Goal: Information Seeking & Learning: Learn about a topic

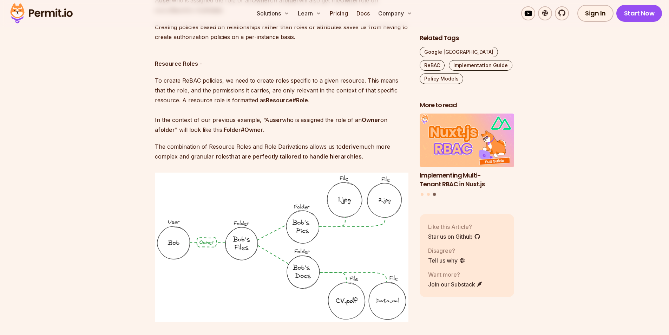
scroll to position [1124, 0]
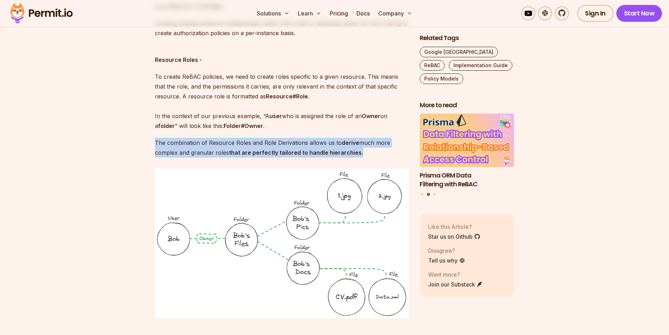
drag, startPoint x: 364, startPoint y: 144, endPoint x: 155, endPoint y: 136, distance: 209.5
click at [155, 138] on p "The combination of Resource Roles and Role Derivations allows us to derive much…" at bounding box center [282, 148] width 254 height 20
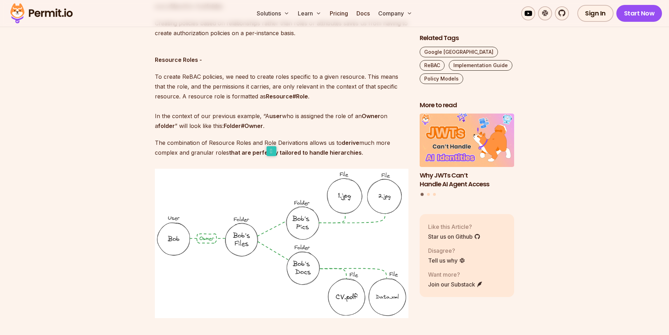
click at [305, 116] on p "To create ReBAC policies, we need to create roles specific to a given resource.…" at bounding box center [282, 101] width 254 height 59
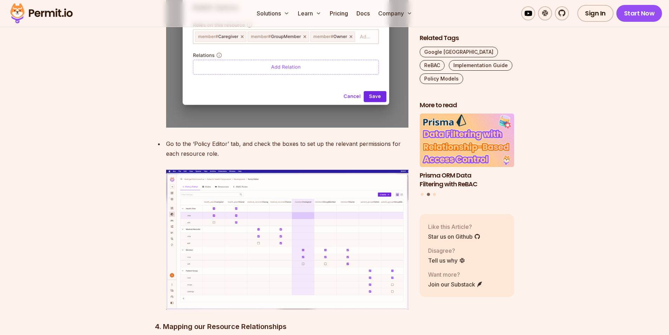
scroll to position [3196, 0]
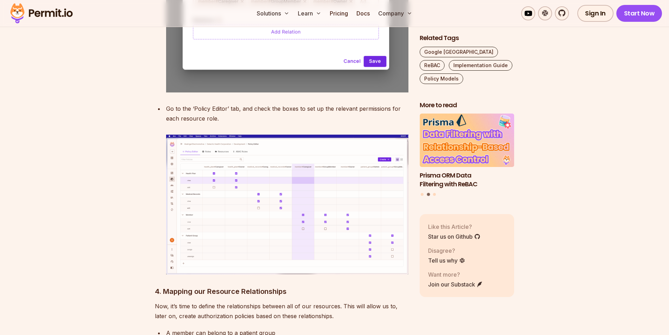
click at [291, 172] on img at bounding box center [287, 204] width 242 height 139
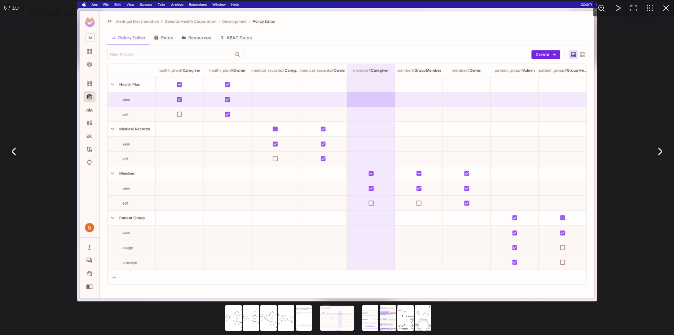
click at [636, 202] on div "You can close this modal content with the ESC key" at bounding box center [337, 151] width 674 height 302
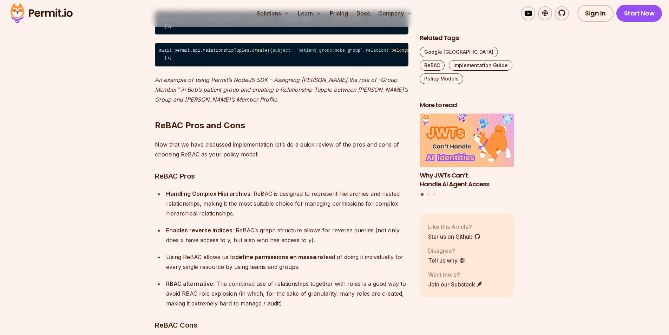
scroll to position [4917, 0]
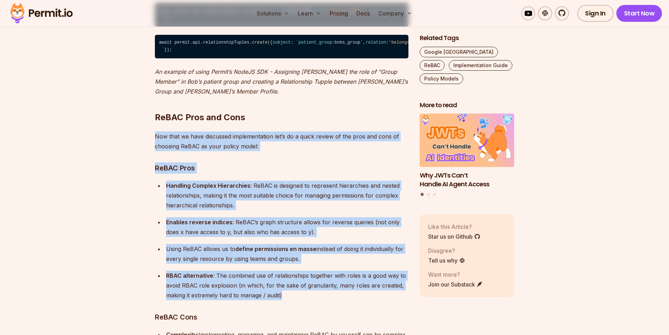
drag, startPoint x: 151, startPoint y: 93, endPoint x: 297, endPoint y: 254, distance: 217.3
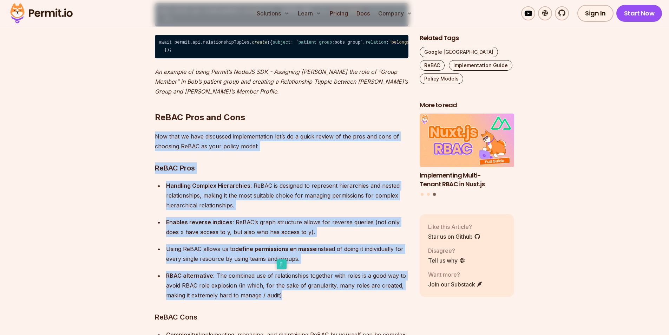
click at [325, 181] on ul "Handling Complex Hierarchies : ReBAC is designed to represent hierarchies and n…" at bounding box center [282, 240] width 254 height 119
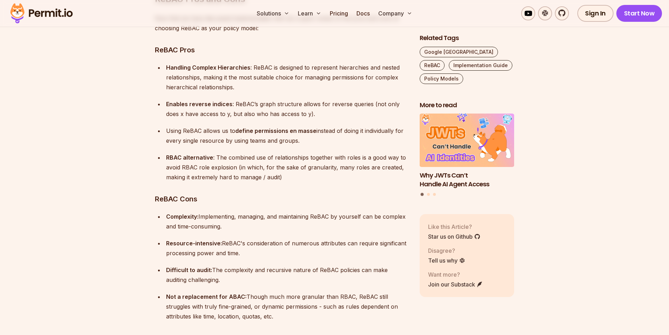
scroll to position [5057, 0]
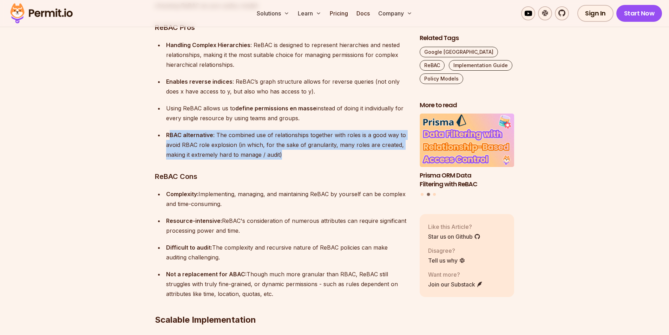
drag, startPoint x: 287, startPoint y: 116, endPoint x: 170, endPoint y: 99, distance: 118.5
click at [170, 130] on p "RBAC alternative : The combined use of relationships together with roles is a g…" at bounding box center [287, 144] width 242 height 29
click at [165, 82] on div at bounding box center [165, 82] width 0 height 0
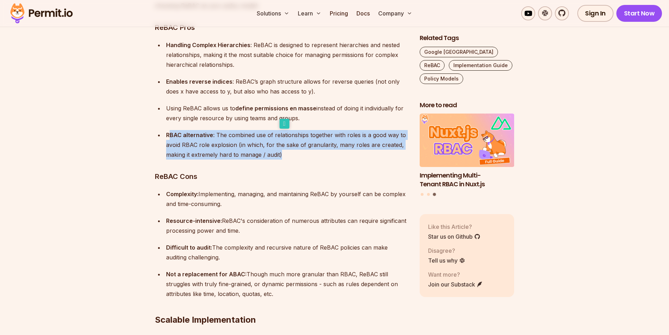
click at [343, 130] on p "RBAC alternative : The combined use of relationships together with roles is a g…" at bounding box center [287, 144] width 242 height 29
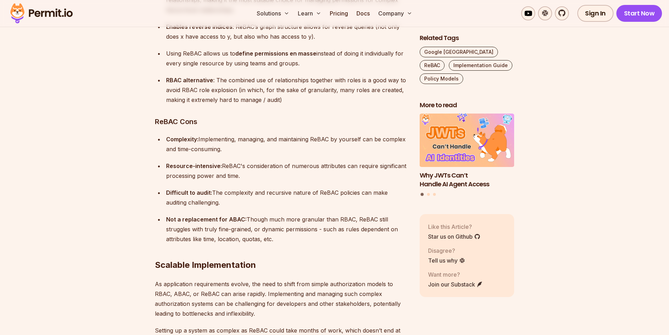
scroll to position [5127, 0]
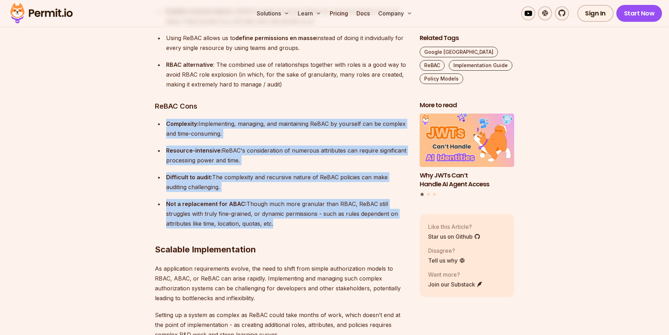
drag, startPoint x: 164, startPoint y: 82, endPoint x: 271, endPoint y: 184, distance: 147.8
click at [271, 184] on ul "Complexity: Implementing, managing, and maintaining ReBAC by yourself can be co…" at bounding box center [282, 174] width 254 height 110
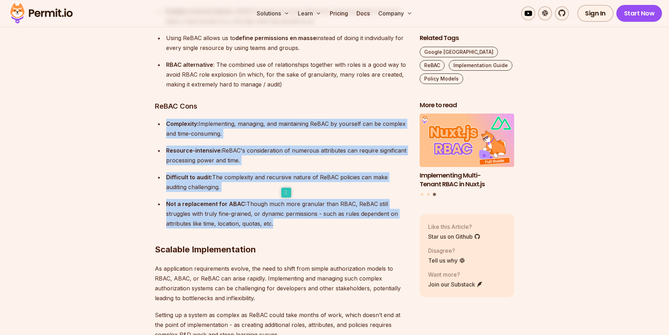
click at [327, 145] on p "Resource-intensive: ReBAC's consideration of numerous attributes can require si…" at bounding box center [287, 155] width 242 height 20
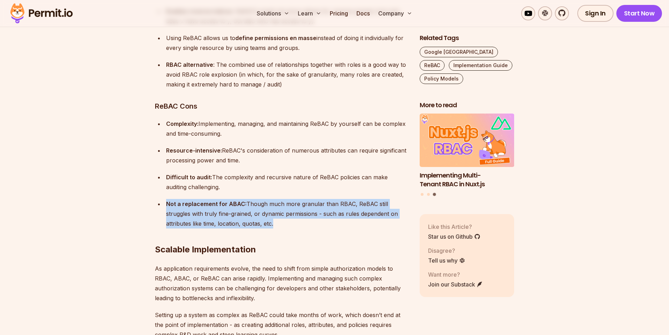
drag, startPoint x: 271, startPoint y: 185, endPoint x: 167, endPoint y: 162, distance: 106.4
click at [167, 199] on p "Not a replacement for ABAC: Though much more granular than RBAC, ReBAC still st…" at bounding box center [287, 213] width 242 height 29
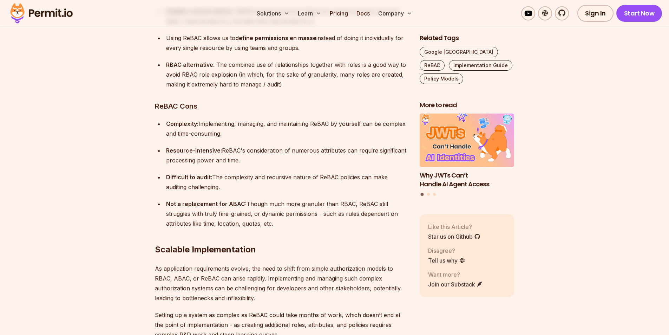
click at [307, 172] on p "Difficult to audit: The complexity and recursive nature of ReBAC policies can m…" at bounding box center [287, 182] width 242 height 20
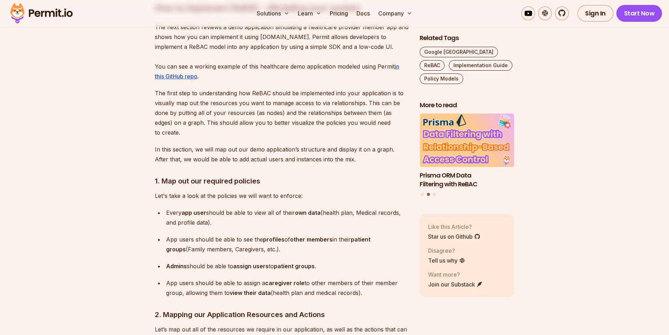
scroll to position [2212, 0]
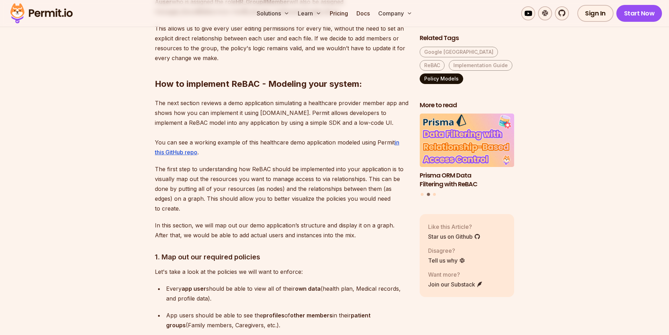
click at [455, 83] on link "Policy Models" at bounding box center [442, 78] width 44 height 11
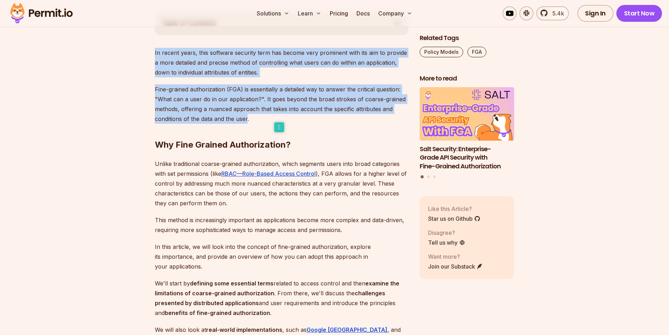
click at [258, 104] on p "Fine-grained authorization (FGA) is essentially a detailed way to answer the cr…" at bounding box center [282, 103] width 254 height 39
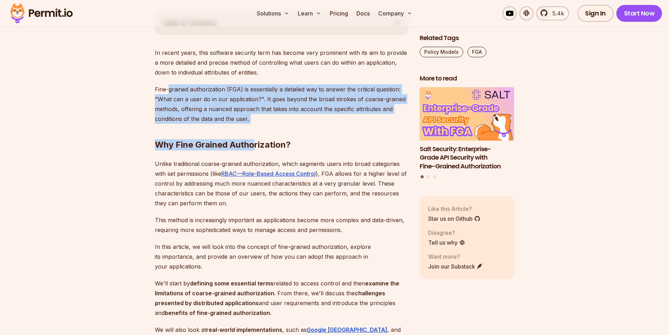
drag, startPoint x: 255, startPoint y: 115, endPoint x: 169, endPoint y: 79, distance: 93.7
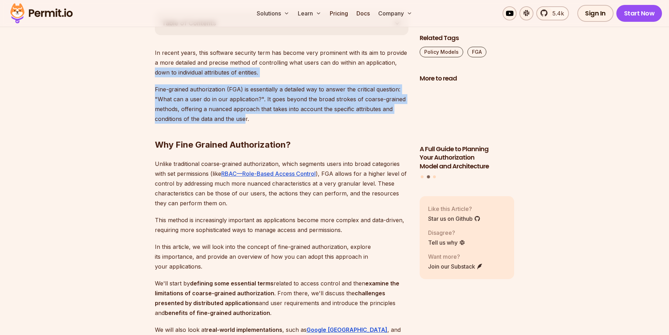
drag, startPoint x: 155, startPoint y: 71, endPoint x: 245, endPoint y: 117, distance: 101.3
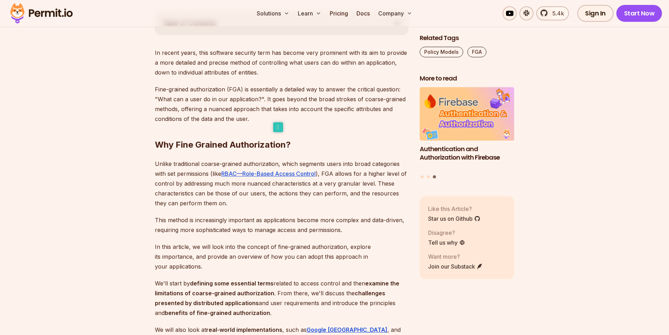
click at [324, 118] on h2 "Why Fine Grained Authorization?" at bounding box center [282, 130] width 254 height 39
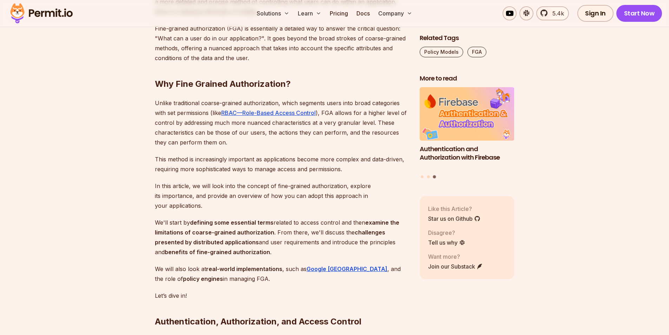
scroll to position [457, 0]
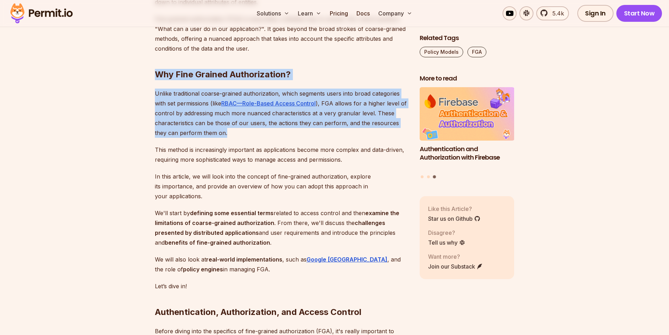
drag, startPoint x: 156, startPoint y: 74, endPoint x: 218, endPoint y: 134, distance: 86.7
click at [303, 133] on p "Unlike traditional coarse-grained authorization, which segments users into broa…" at bounding box center [282, 112] width 254 height 49
drag, startPoint x: 151, startPoint y: 73, endPoint x: 222, endPoint y: 131, distance: 91.6
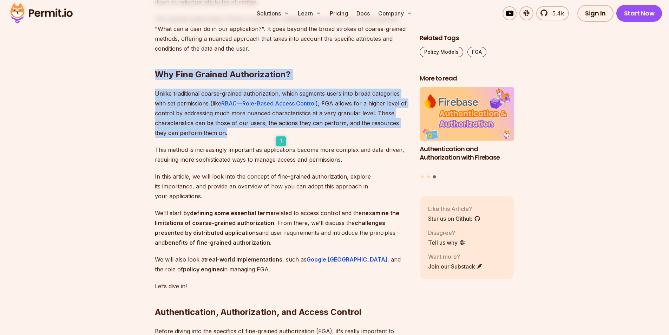
click at [279, 142] on icon at bounding box center [281, 141] width 10 height 10
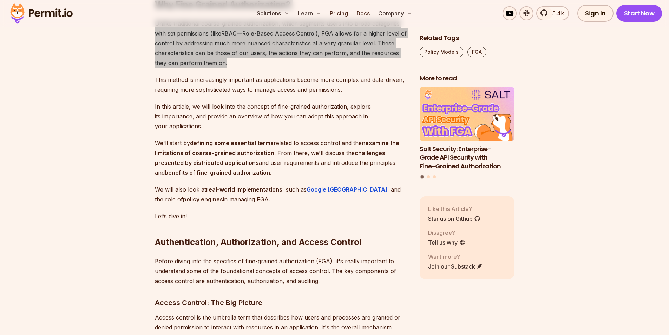
scroll to position [527, 0]
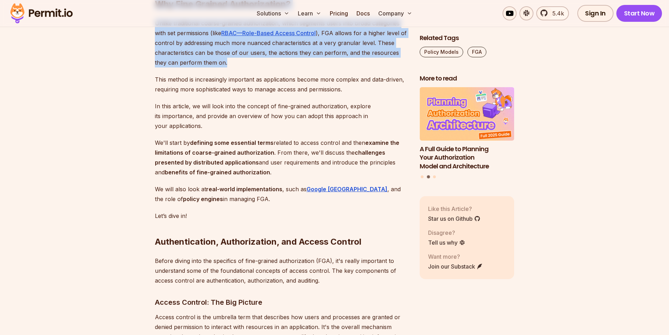
click at [256, 67] on p "Unlike traditional coarse-grained authorization, which segments users into broa…" at bounding box center [282, 42] width 254 height 49
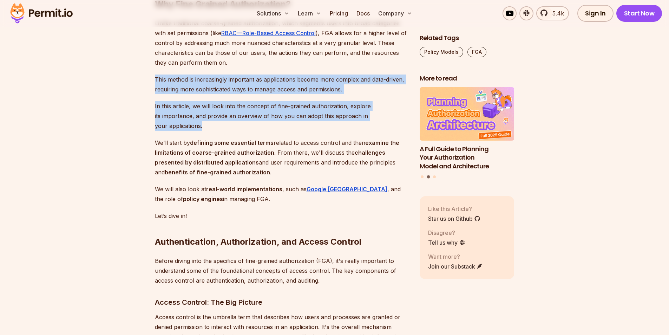
drag, startPoint x: 155, startPoint y: 78, endPoint x: 409, endPoint y: 118, distance: 257.7
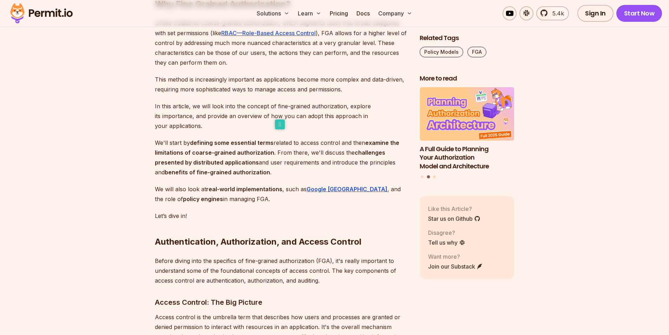
click at [220, 153] on strong "challenges presented by distributed applications" at bounding box center [270, 157] width 230 height 17
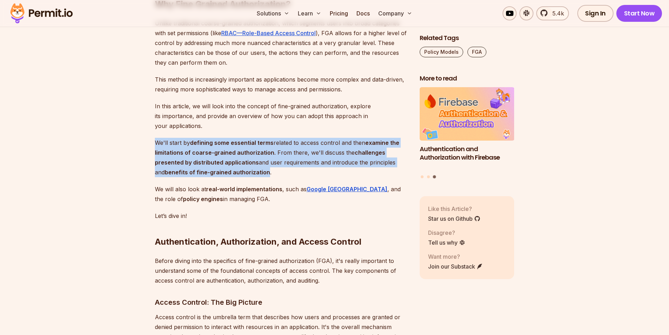
drag, startPoint x: 156, startPoint y: 130, endPoint x: 257, endPoint y: 164, distance: 106.6
click at [257, 164] on p "We'll start by defining some essential terms related to access control and then…" at bounding box center [282, 157] width 254 height 39
drag, startPoint x: 256, startPoint y: 141, endPoint x: 256, endPoint y: 151, distance: 9.5
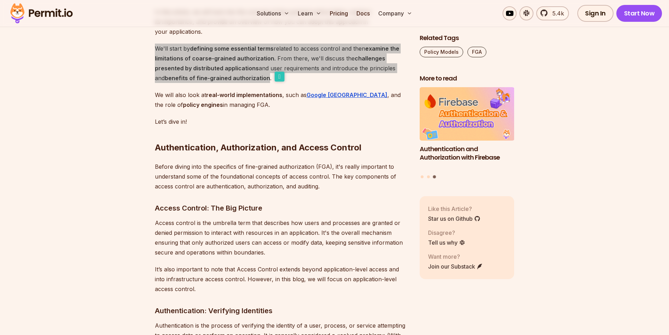
scroll to position [632, 0]
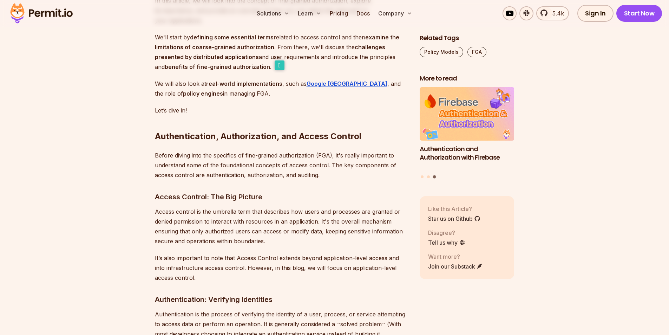
click at [270, 120] on h2 "Authentication, Authorization, and Access Control" at bounding box center [282, 122] width 254 height 39
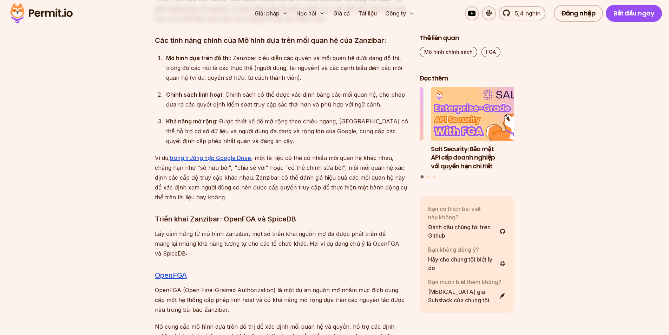
scroll to position [3512, 0]
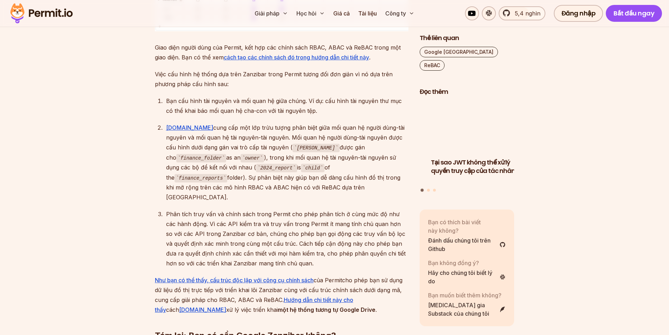
scroll to position [3477, 0]
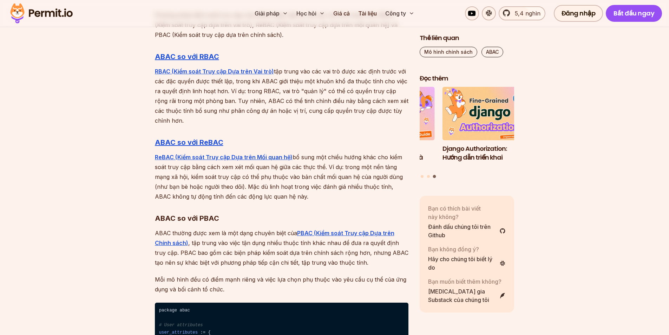
scroll to position [2216, 0]
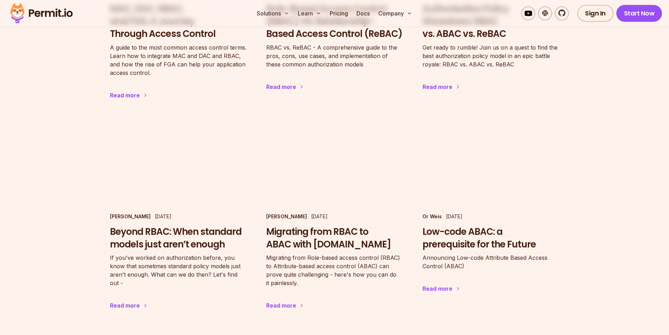
scroll to position [667, 0]
